Goal: Task Accomplishment & Management: Use online tool/utility

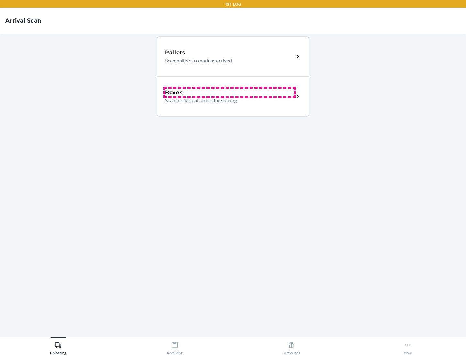
click at [229, 93] on div "Boxes" at bounding box center [229, 93] width 129 height 8
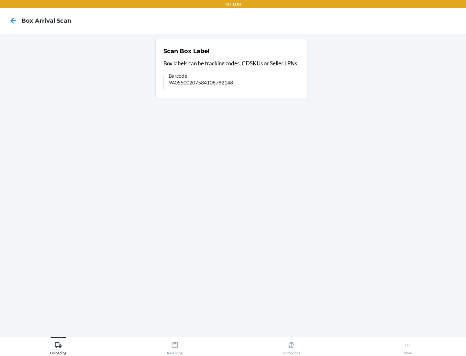
type input "9405500207584108782148"
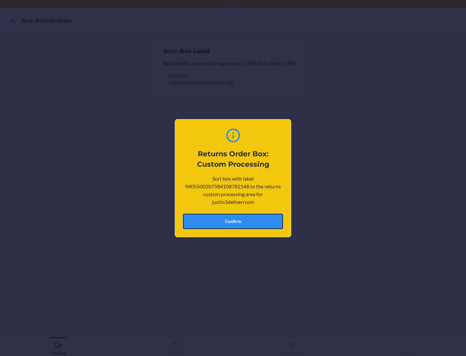
click at [233, 221] on button "Confirm" at bounding box center [233, 222] width 100 height 16
